Goal: Transaction & Acquisition: Purchase product/service

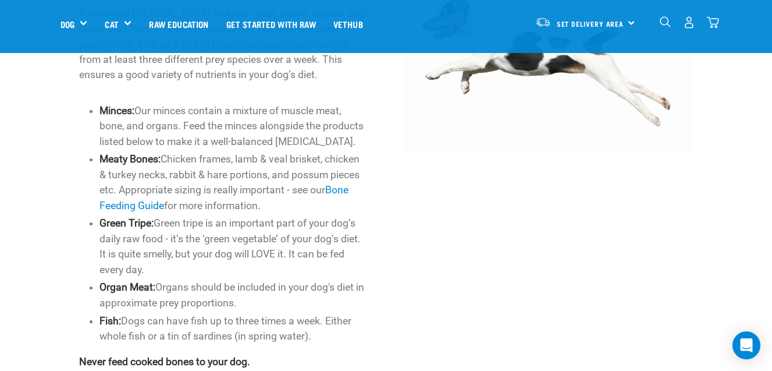
scroll to position [584, 0]
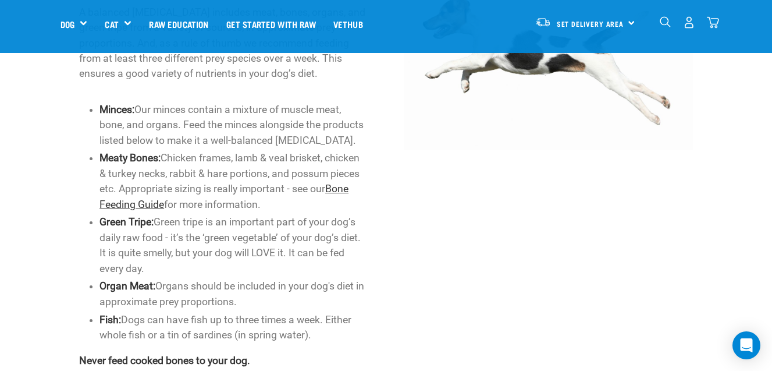
click at [151, 201] on link "Bone Feeding Guide" at bounding box center [224, 196] width 249 height 27
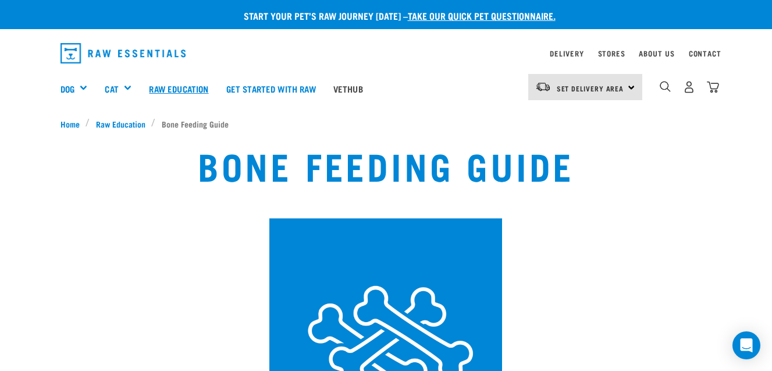
click at [166, 88] on link "Raw Education" at bounding box center [178, 88] width 77 height 47
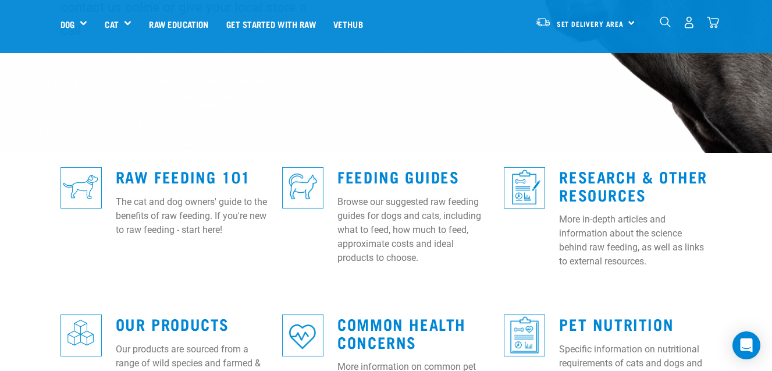
scroll to position [248, 0]
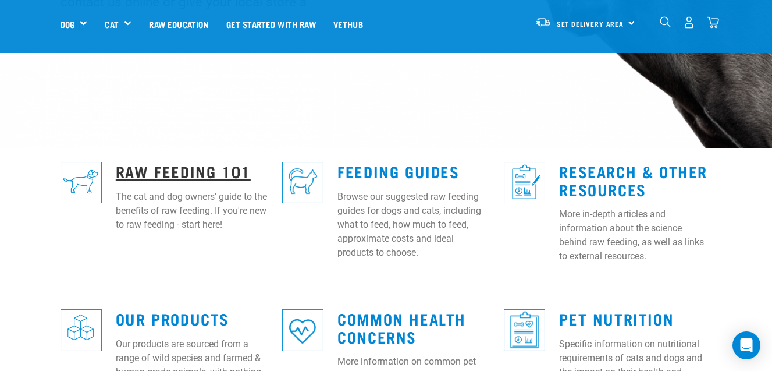
click at [207, 166] on link "Raw Feeding 101" at bounding box center [183, 170] width 135 height 9
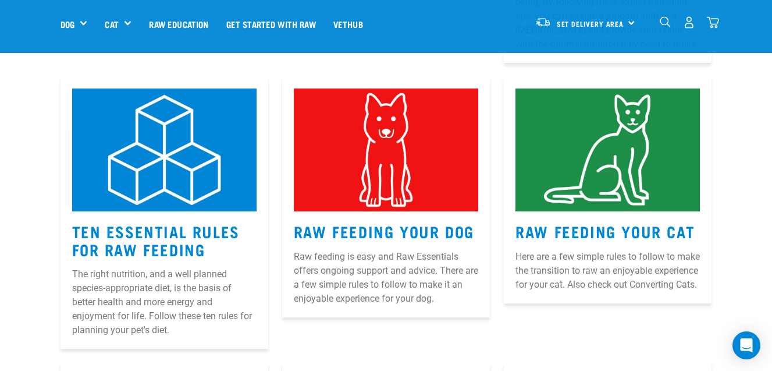
scroll to position [520, 0]
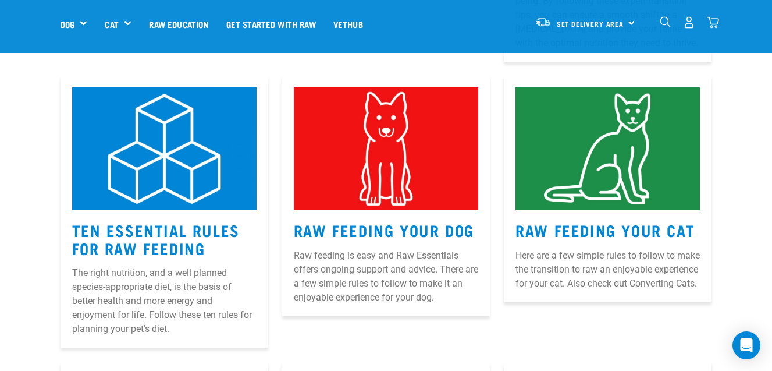
click at [201, 221] on h3 "Ten Essential Rules for Raw Feeding" at bounding box center [164, 239] width 185 height 36
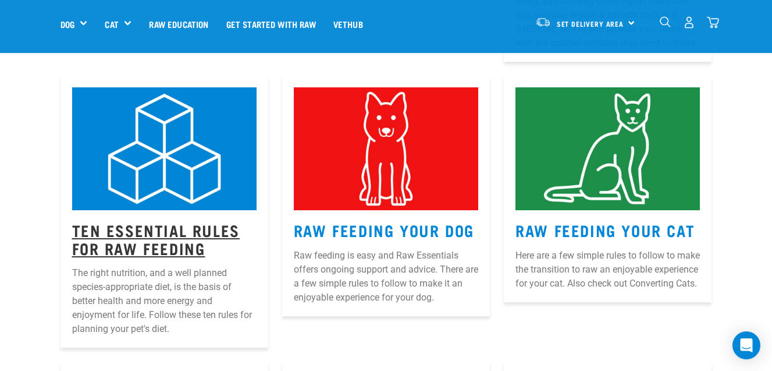
click at [194, 225] on link "Ten Essential Rules for Raw Feeding" at bounding box center [156, 238] width 168 height 27
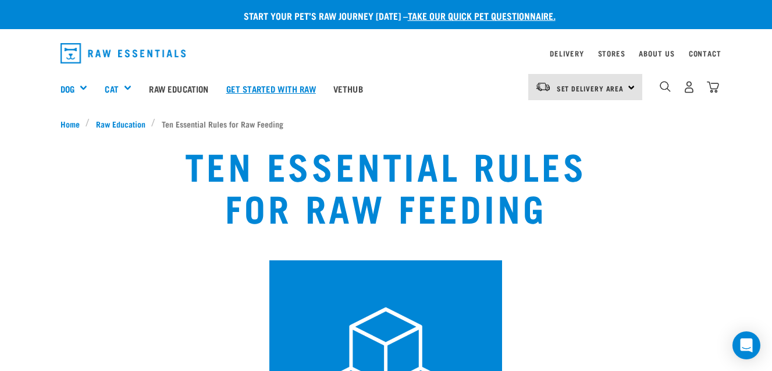
click at [258, 89] on link "Get started with Raw" at bounding box center [271, 88] width 107 height 47
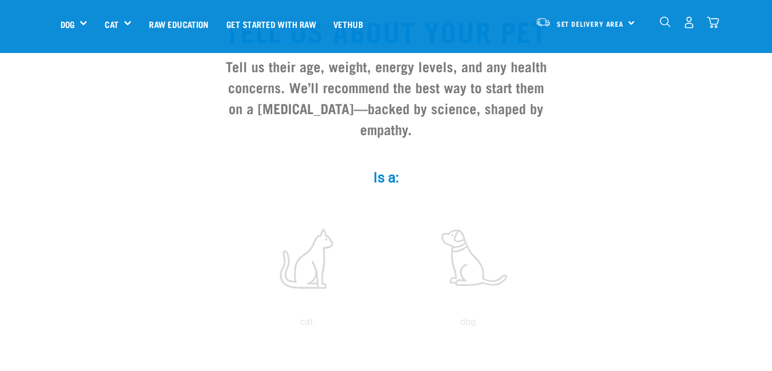
scroll to position [104, 0]
click at [629, 22] on div "Set Delivery Area North Island South Island" at bounding box center [586, 22] width 114 height 26
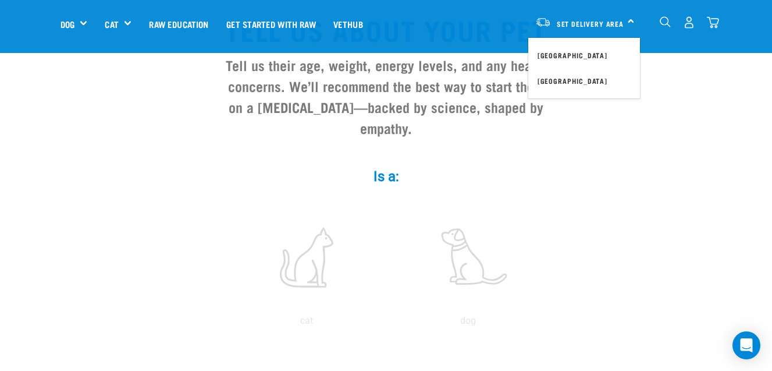
click at [629, 22] on div "Set Delivery Area North Island South Island" at bounding box center [586, 22] width 114 height 26
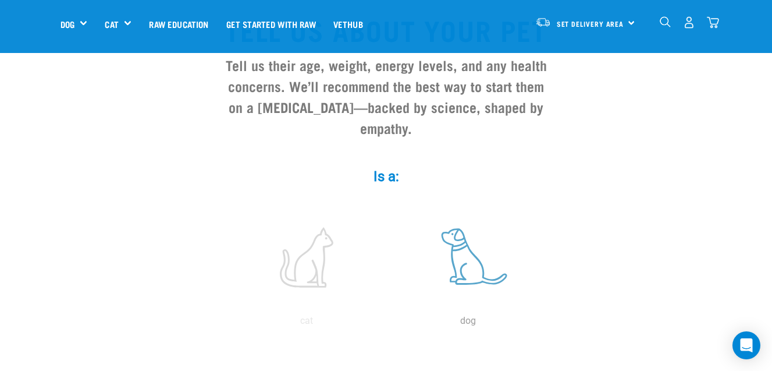
click at [463, 257] on label at bounding box center [468, 257] width 157 height 99
click at [388, 324] on input "radio" at bounding box center [388, 324] width 0 height 0
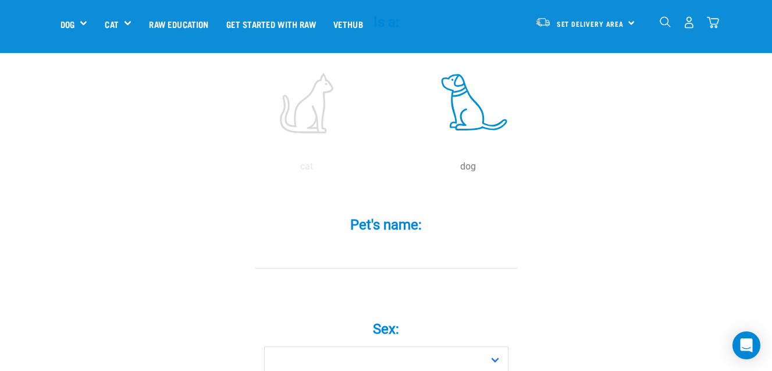
scroll to position [268, 0]
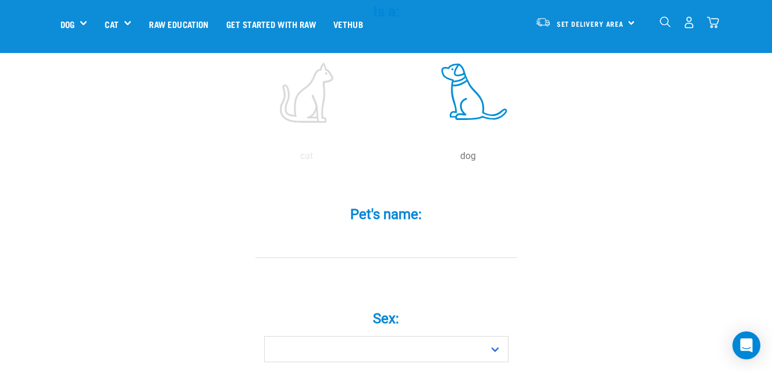
click at [403, 232] on input "Pet's name: *" at bounding box center [387, 245] width 262 height 26
type input "skye"
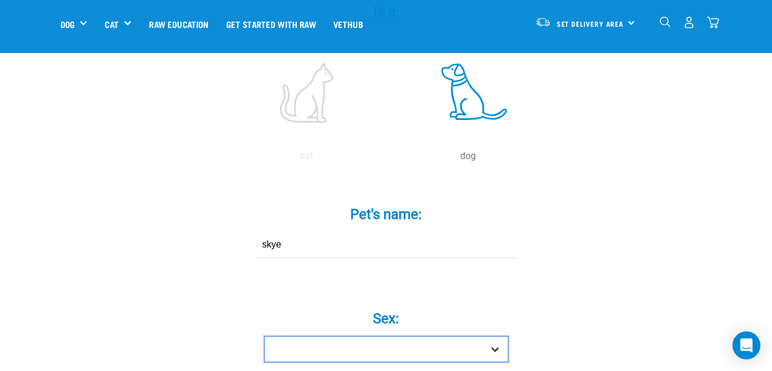
click at [495, 336] on select "Boy Girl" at bounding box center [386, 349] width 244 height 26
select select "girl"
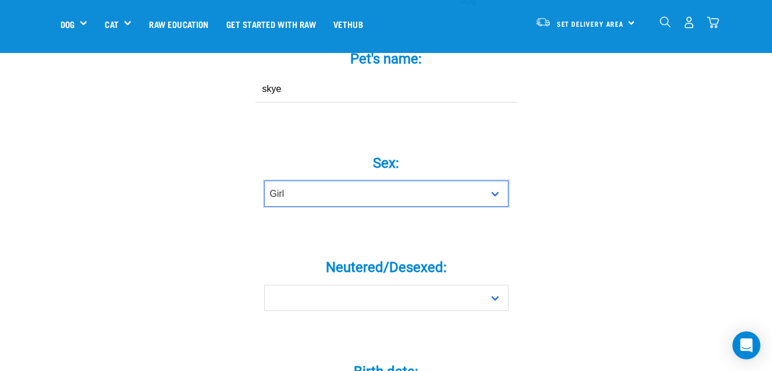
scroll to position [451, 0]
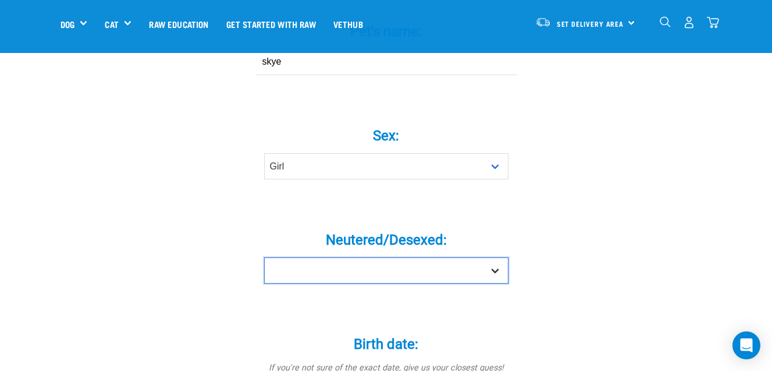
click at [498, 257] on select "Yes No" at bounding box center [386, 270] width 244 height 26
select select "no"
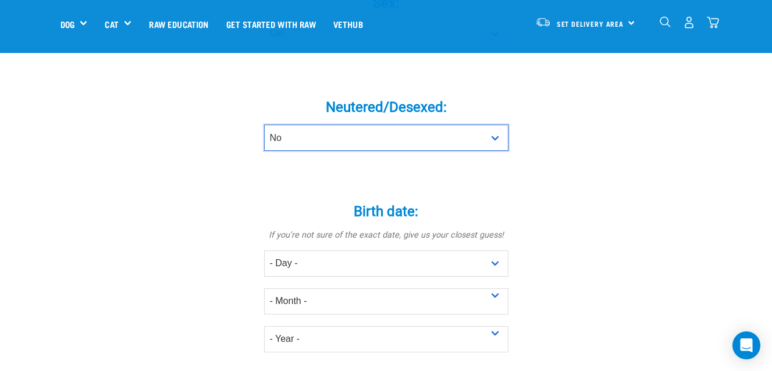
scroll to position [586, 0]
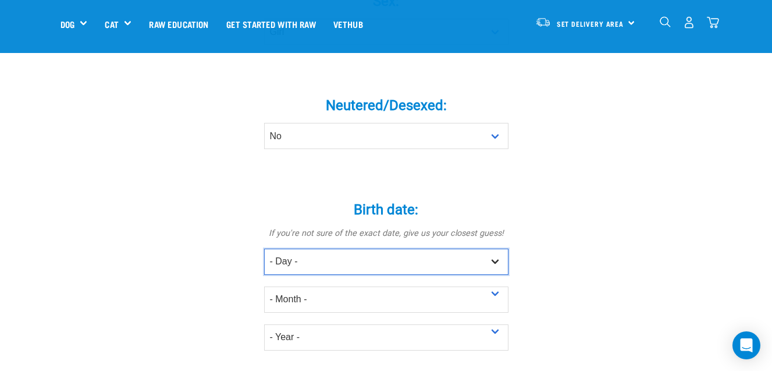
click at [497, 249] on select "- Day - 1 2 3 4 5 6 7 8 9 10 11 12 13 14 15 16 17 18 19 20 21 22 23 24 25 26 27" at bounding box center [386, 262] width 244 height 26
select select "16"
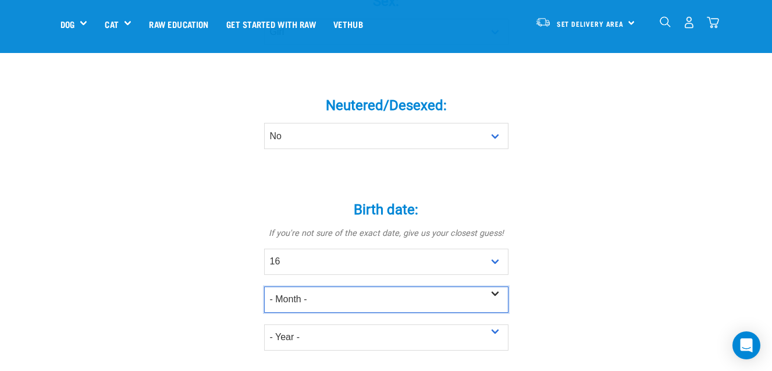
click at [495, 286] on select "- Month - January February March April May June July August September October N…" at bounding box center [386, 299] width 244 height 26
select select "March"
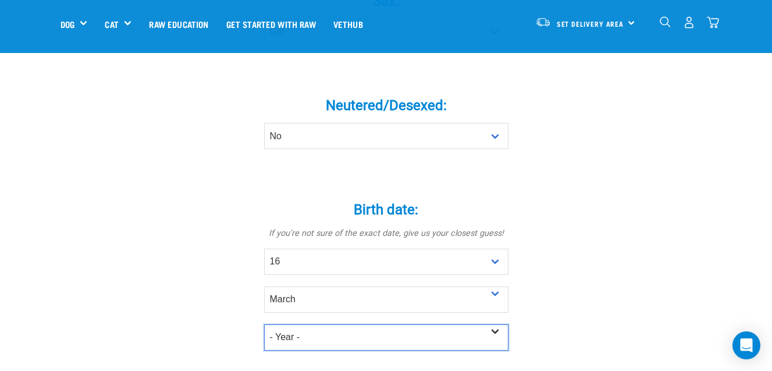
click at [496, 324] on select "- Year - 2025 2024 2023 2022 2021 2020 2019 2018 2017 2016 2015 2014 2013 2012" at bounding box center [386, 337] width 244 height 26
select select "2025"
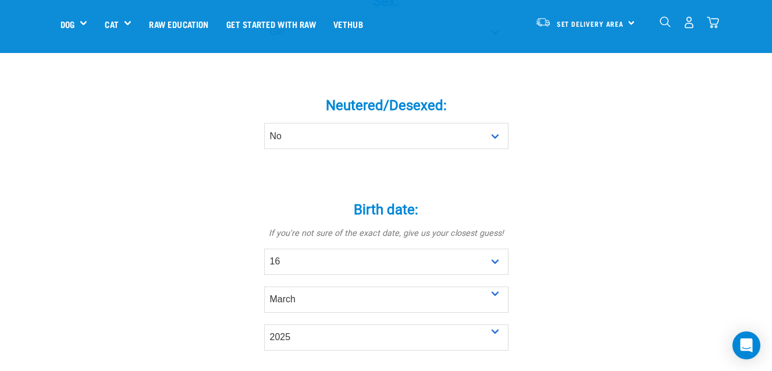
click at [573, 293] on div "Tell us about your pet Tell us their age, weight, energy levels, and any health…" at bounding box center [387, 202] width 652 height 1389
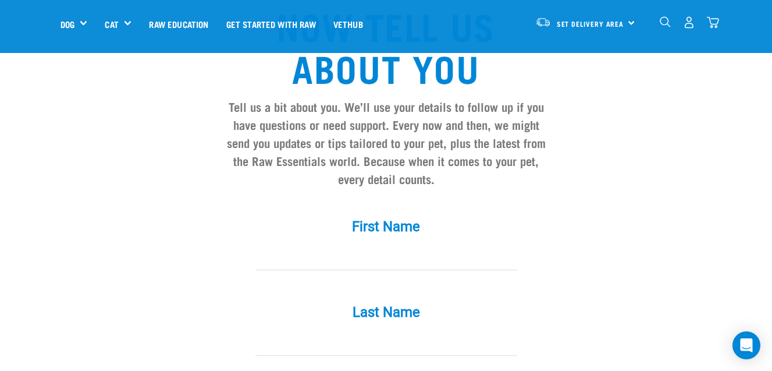
scroll to position [984, 0]
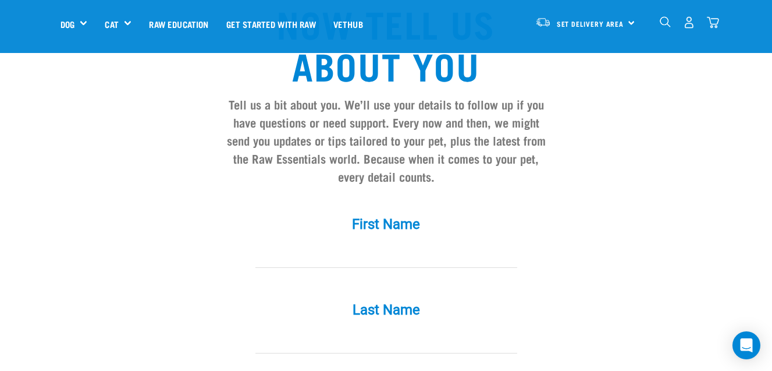
click at [435, 242] on input "First Name *" at bounding box center [387, 255] width 262 height 26
type input "jen"
click at [292, 327] on input "Last Name *" at bounding box center [387, 340] width 262 height 26
type input "moxham"
click at [520, 299] on label "Last Name *" at bounding box center [386, 309] width 349 height 21
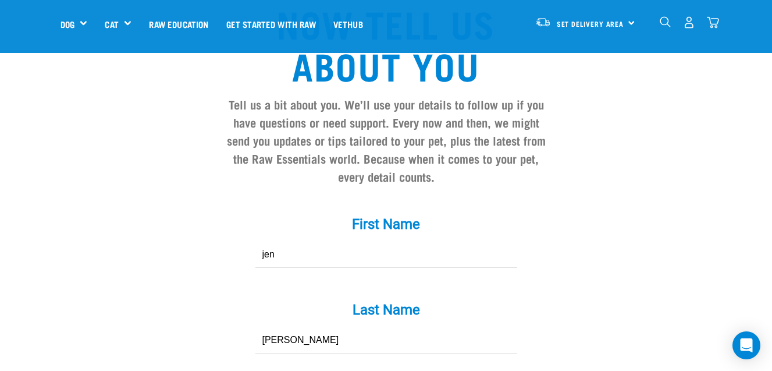
click at [517, 327] on input "moxham" at bounding box center [387, 340] width 262 height 26
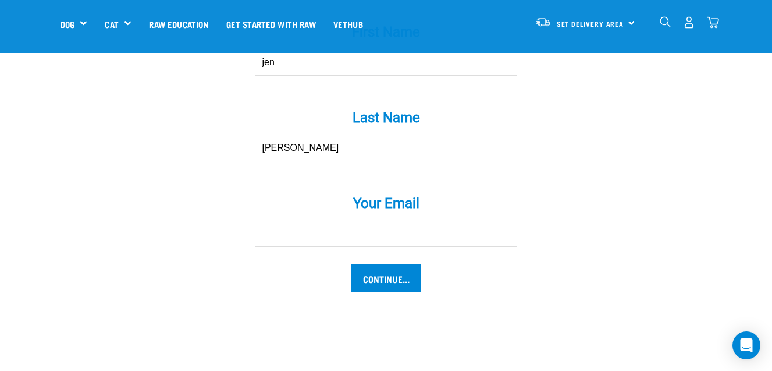
scroll to position [1177, 0]
click at [410, 220] on input "Your Email *" at bounding box center [387, 233] width 262 height 26
type input "jenhicks75@hotmail.co.uk"
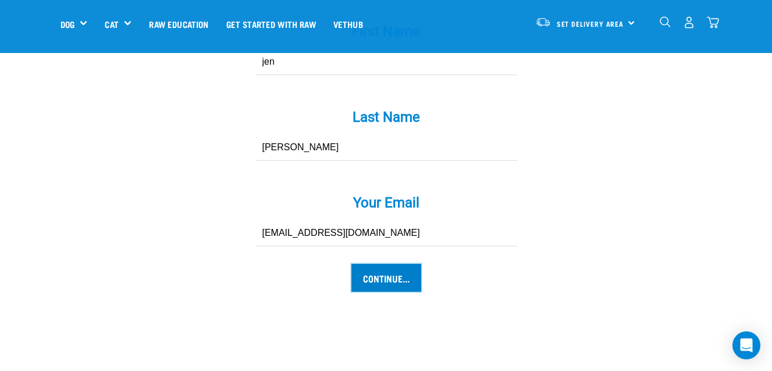
click at [391, 264] on input "Continue..." at bounding box center [387, 278] width 70 height 28
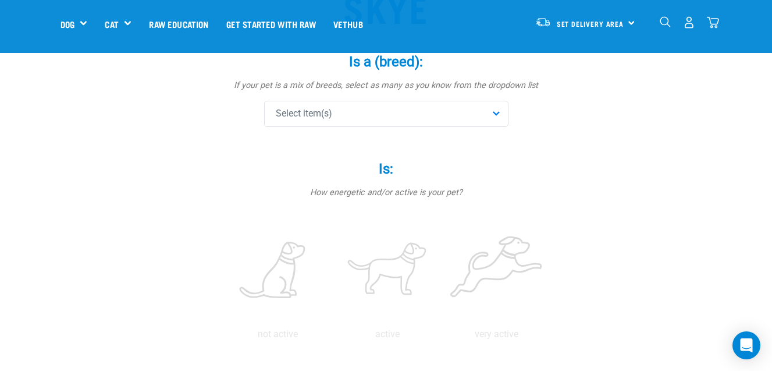
scroll to position [132, 0]
click at [495, 111] on div "Select item(s)" at bounding box center [386, 113] width 244 height 26
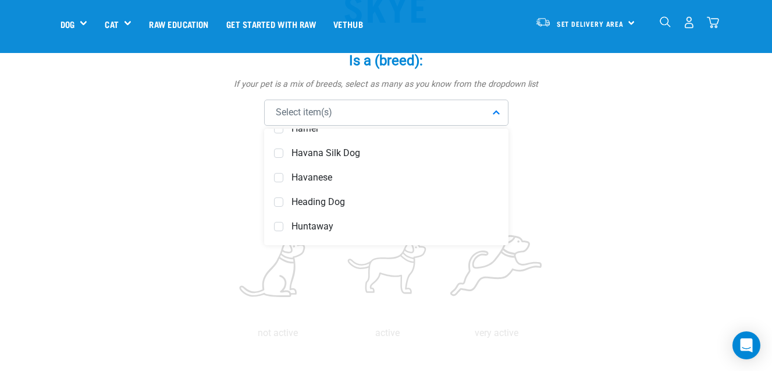
scroll to position [2416, 0]
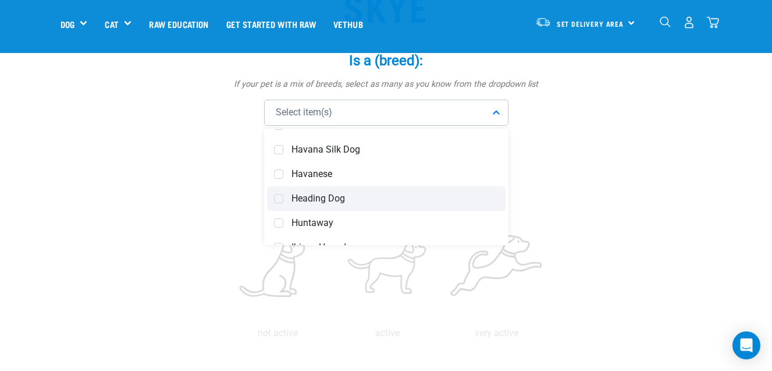
click at [278, 196] on span at bounding box center [278, 198] width 9 height 9
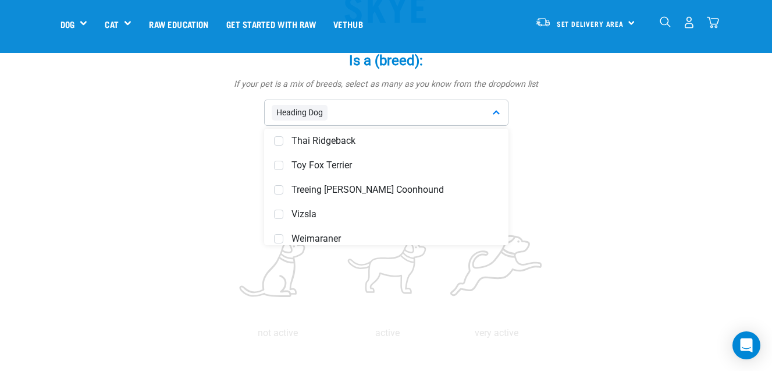
scroll to position [4659, 0]
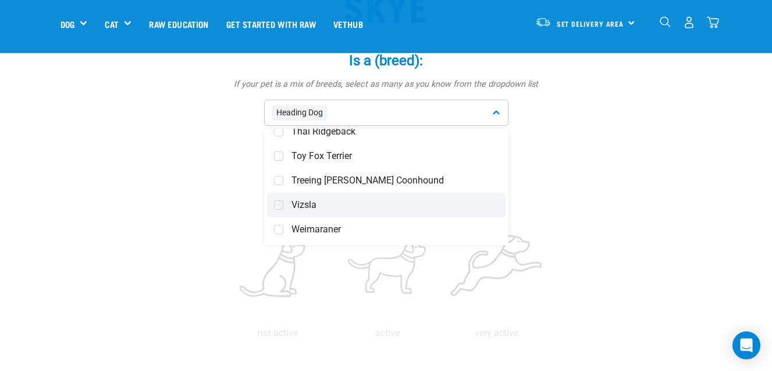
click at [282, 204] on span at bounding box center [278, 204] width 9 height 9
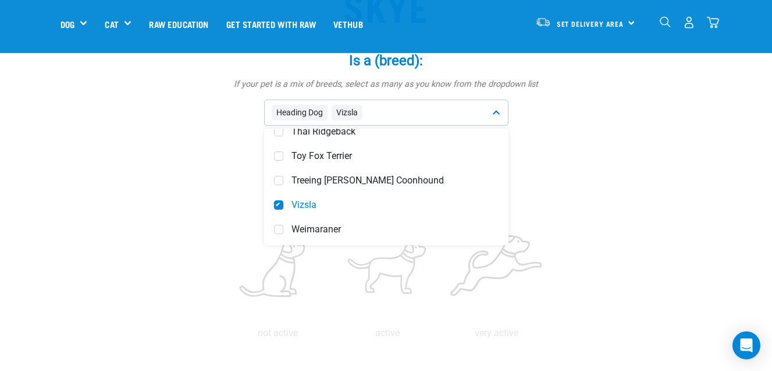
click at [549, 183] on div "Is: * How energetic and/or active is your pet? not active active very active" at bounding box center [386, 241] width 349 height 197
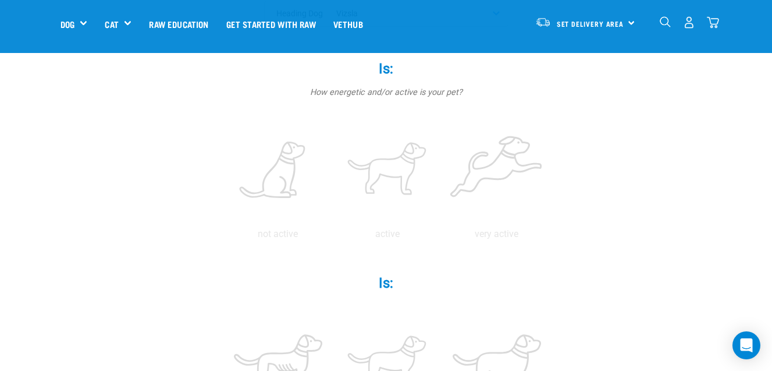
scroll to position [235, 0]
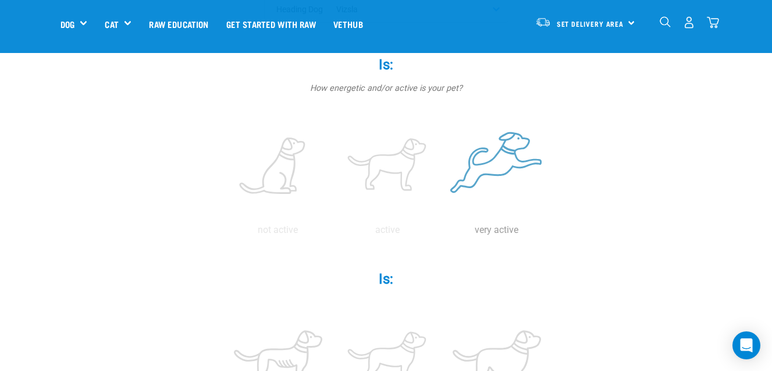
click at [523, 143] on label at bounding box center [497, 166] width 105 height 99
click at [442, 233] on input "radio" at bounding box center [442, 233] width 0 height 0
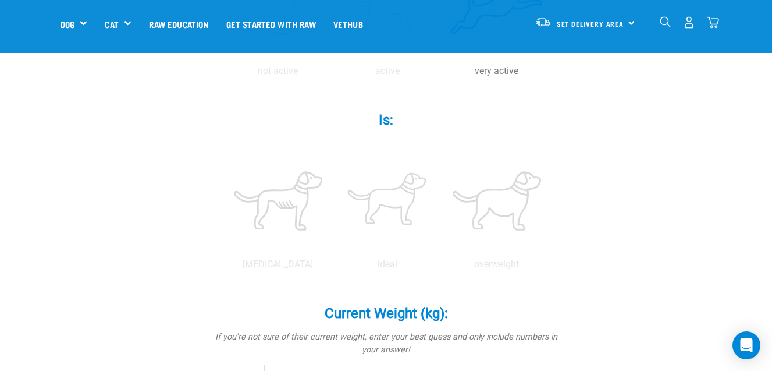
scroll to position [426, 0]
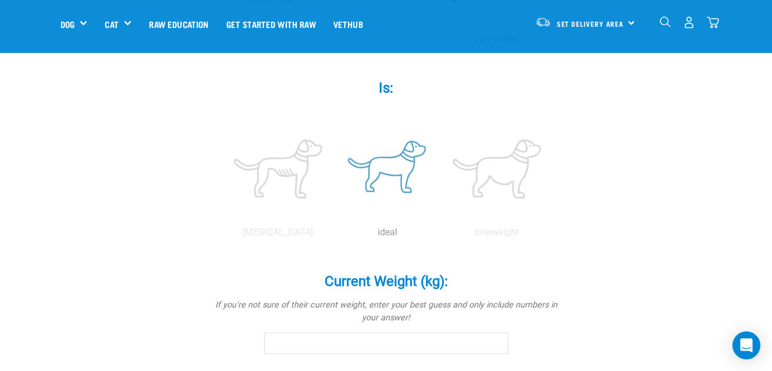
click at [393, 169] on label at bounding box center [387, 168] width 105 height 99
click at [333, 235] on input "radio" at bounding box center [333, 235] width 0 height 0
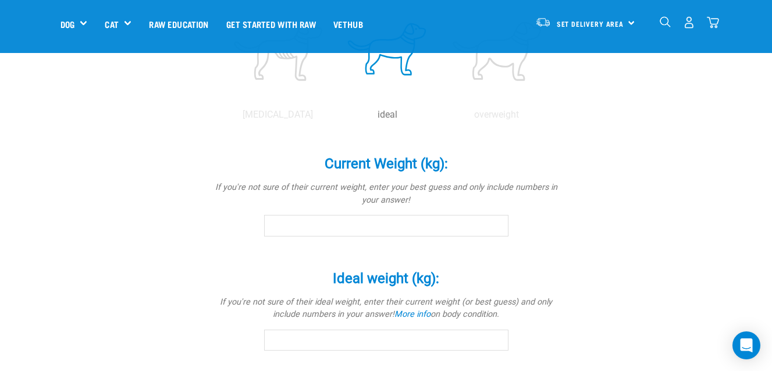
scroll to position [545, 0]
click at [369, 219] on input "Current Weight (kg): *" at bounding box center [386, 224] width 244 height 21
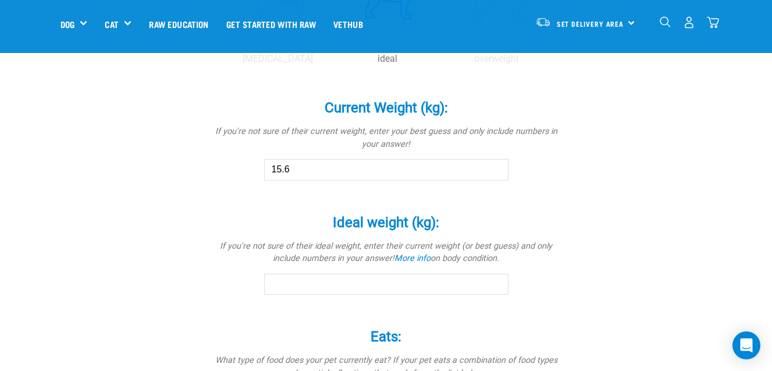
scroll to position [601, 0]
type input "15.6"
click at [452, 283] on input "Ideal weight (kg): *" at bounding box center [386, 282] width 244 height 21
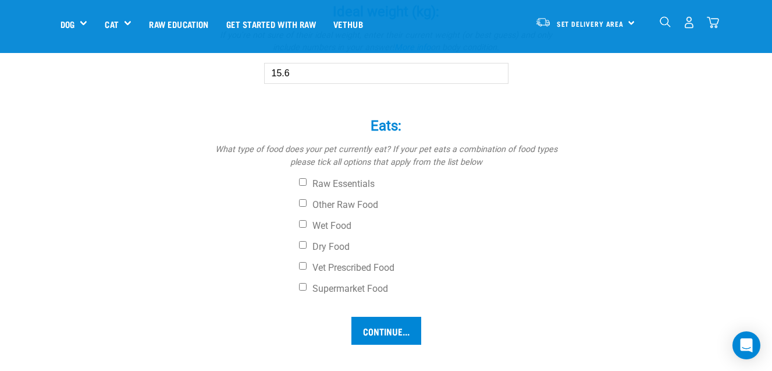
scroll to position [811, 0]
type input "15.6"
click at [304, 246] on input "Dry Food" at bounding box center [303, 244] width 8 height 8
checkbox input "true"
click at [304, 203] on input "Other Raw Food" at bounding box center [303, 202] width 8 height 8
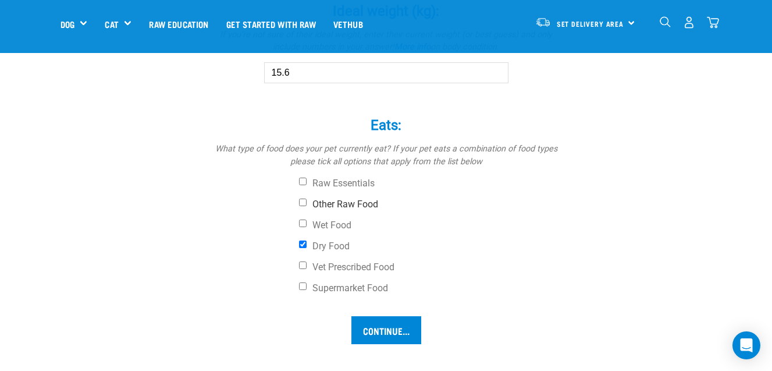
checkbox input "true"
click at [405, 335] on input "Continue..." at bounding box center [387, 330] width 70 height 28
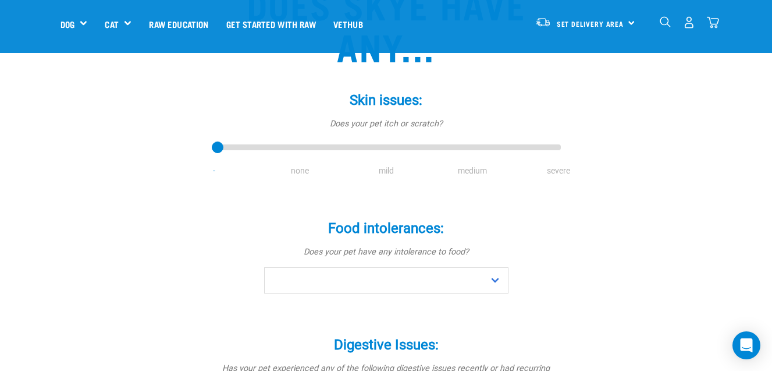
scroll to position [137, 0]
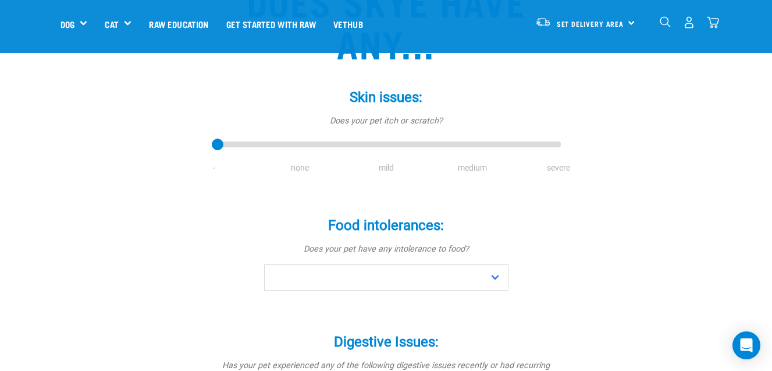
click at [299, 168] on li "none" at bounding box center [300, 168] width 86 height 12
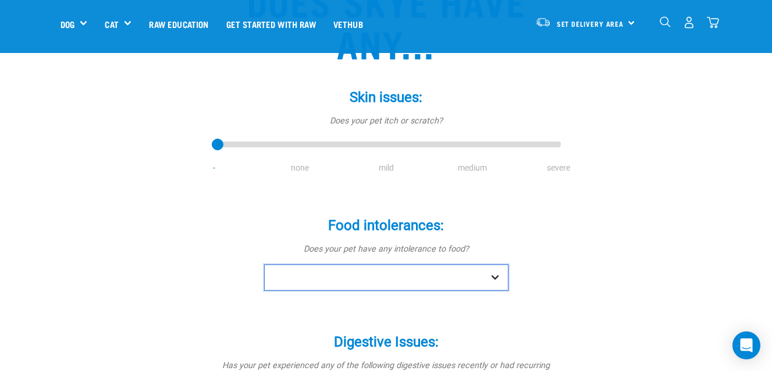
click at [359, 277] on select "No Yes" at bounding box center [386, 277] width 244 height 26
select select "no"
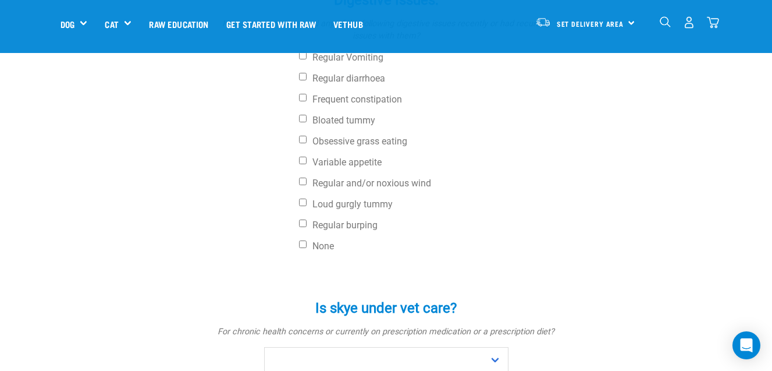
scroll to position [480, 0]
click at [302, 246] on input "None" at bounding box center [303, 244] width 8 height 8
checkbox input "true"
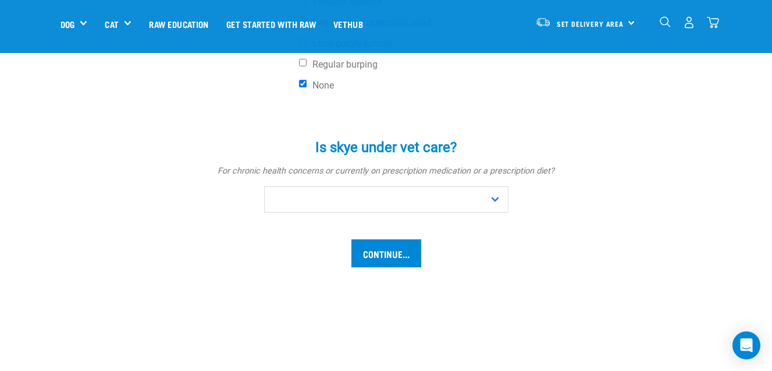
scroll to position [641, 0]
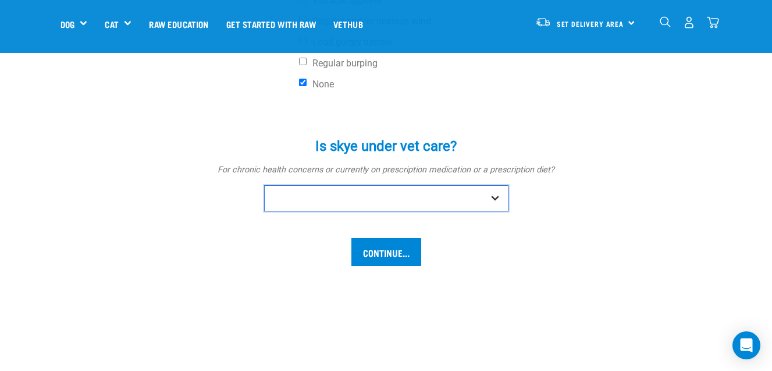
click at [495, 198] on select "No Yes" at bounding box center [386, 198] width 244 height 26
select select "no"
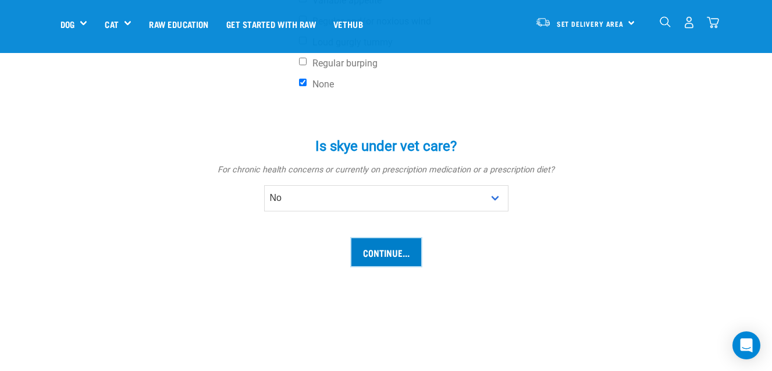
click at [383, 252] on input "Continue..." at bounding box center [387, 252] width 70 height 28
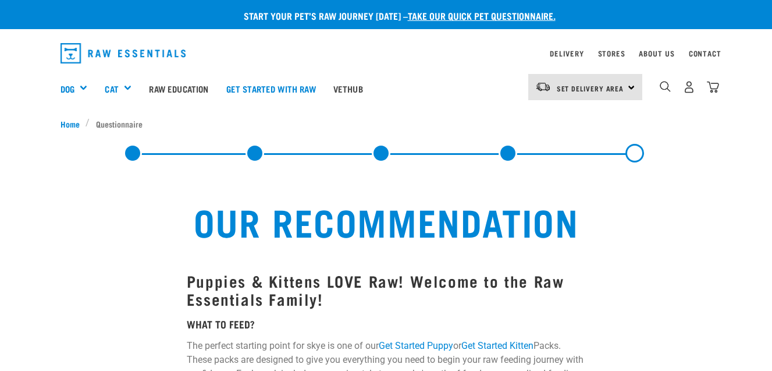
select select "19645"
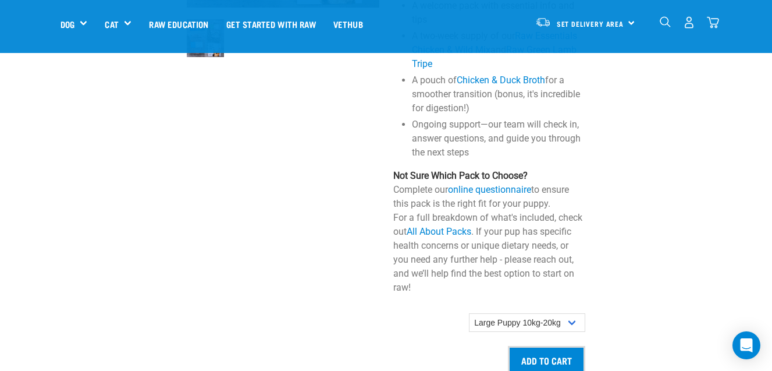
scroll to position [943, 0]
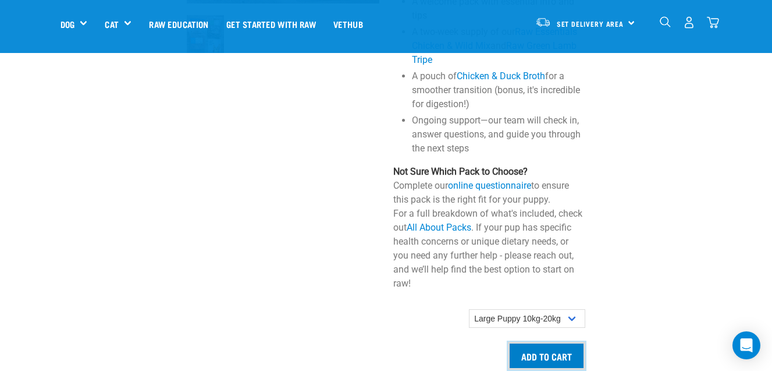
click at [538, 347] on input "Add to cart" at bounding box center [546, 356] width 77 height 28
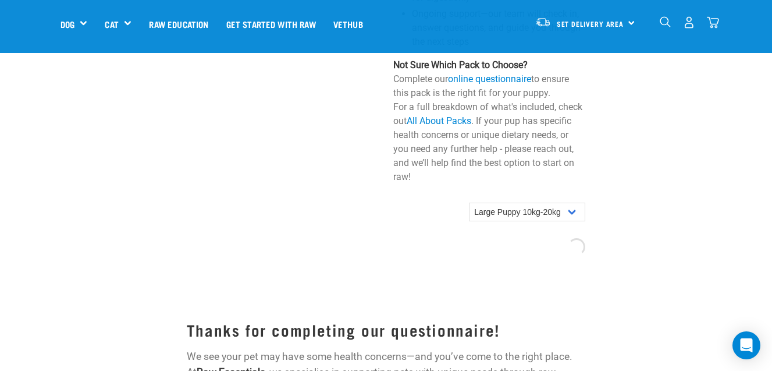
scroll to position [1051, 0]
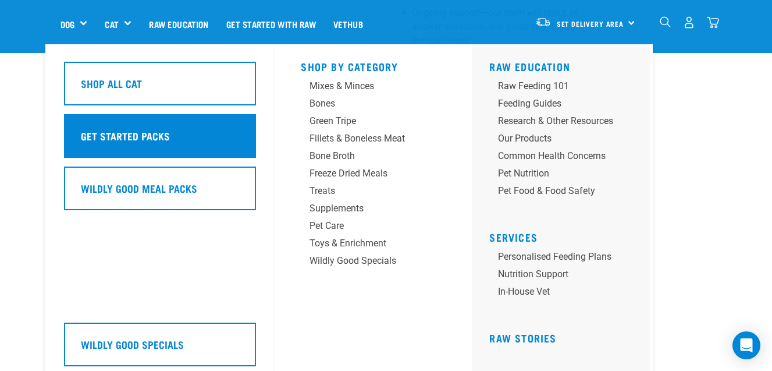
click at [144, 137] on h5 "Get Started Packs" at bounding box center [125, 135] width 89 height 15
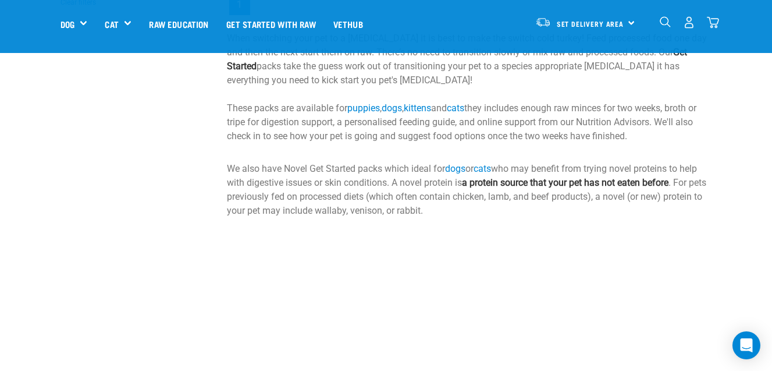
scroll to position [419, 0]
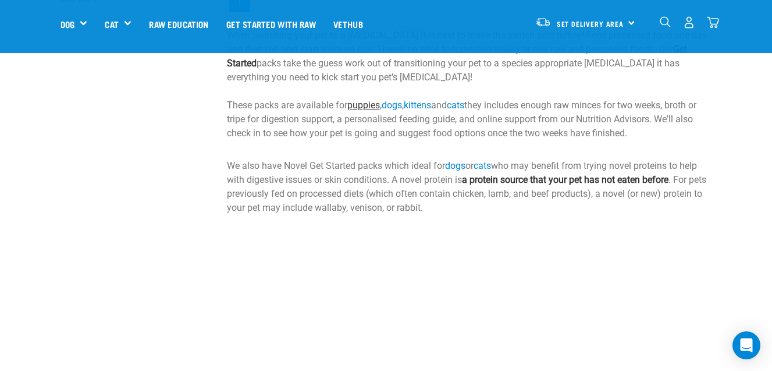
click at [366, 104] on link "puppies" at bounding box center [363, 105] width 33 height 11
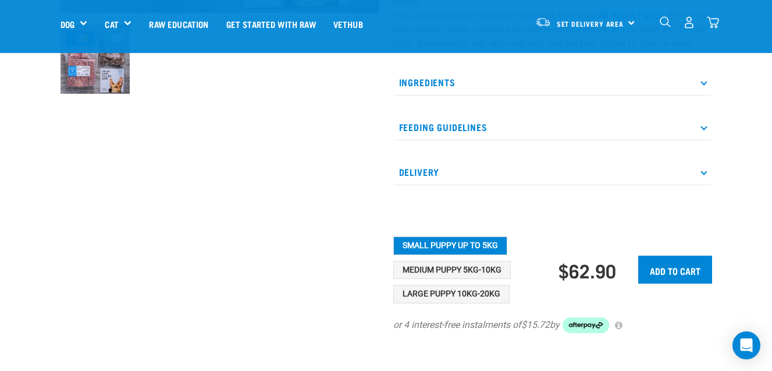
scroll to position [392, 0]
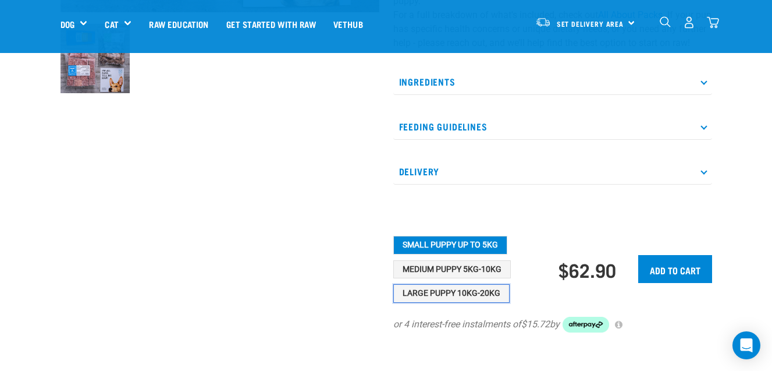
click at [408, 303] on button "Large Puppy 10kg-20kg" at bounding box center [451, 293] width 116 height 19
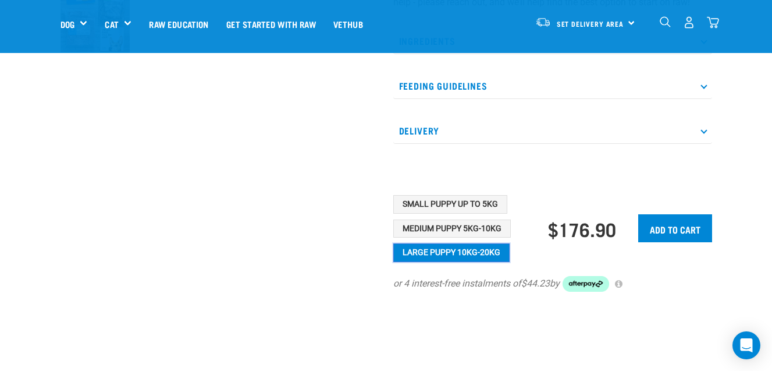
scroll to position [435, 0]
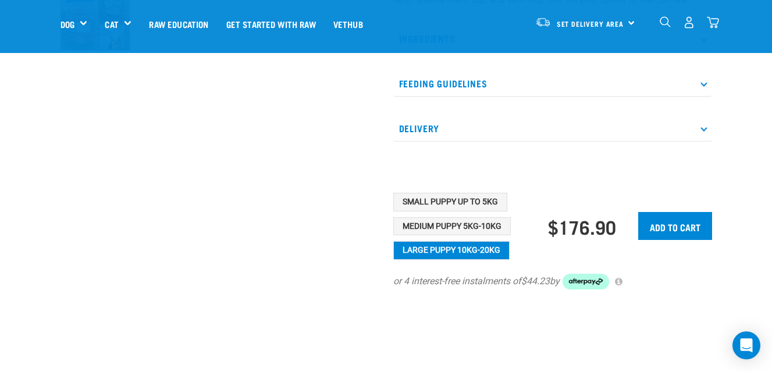
click at [701, 97] on p "Feeding Guidelines" at bounding box center [552, 83] width 319 height 26
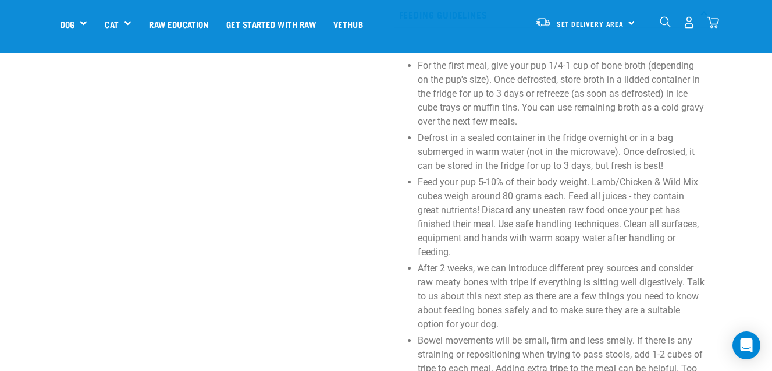
scroll to position [504, 0]
